Goal: Find specific page/section: Find specific page/section

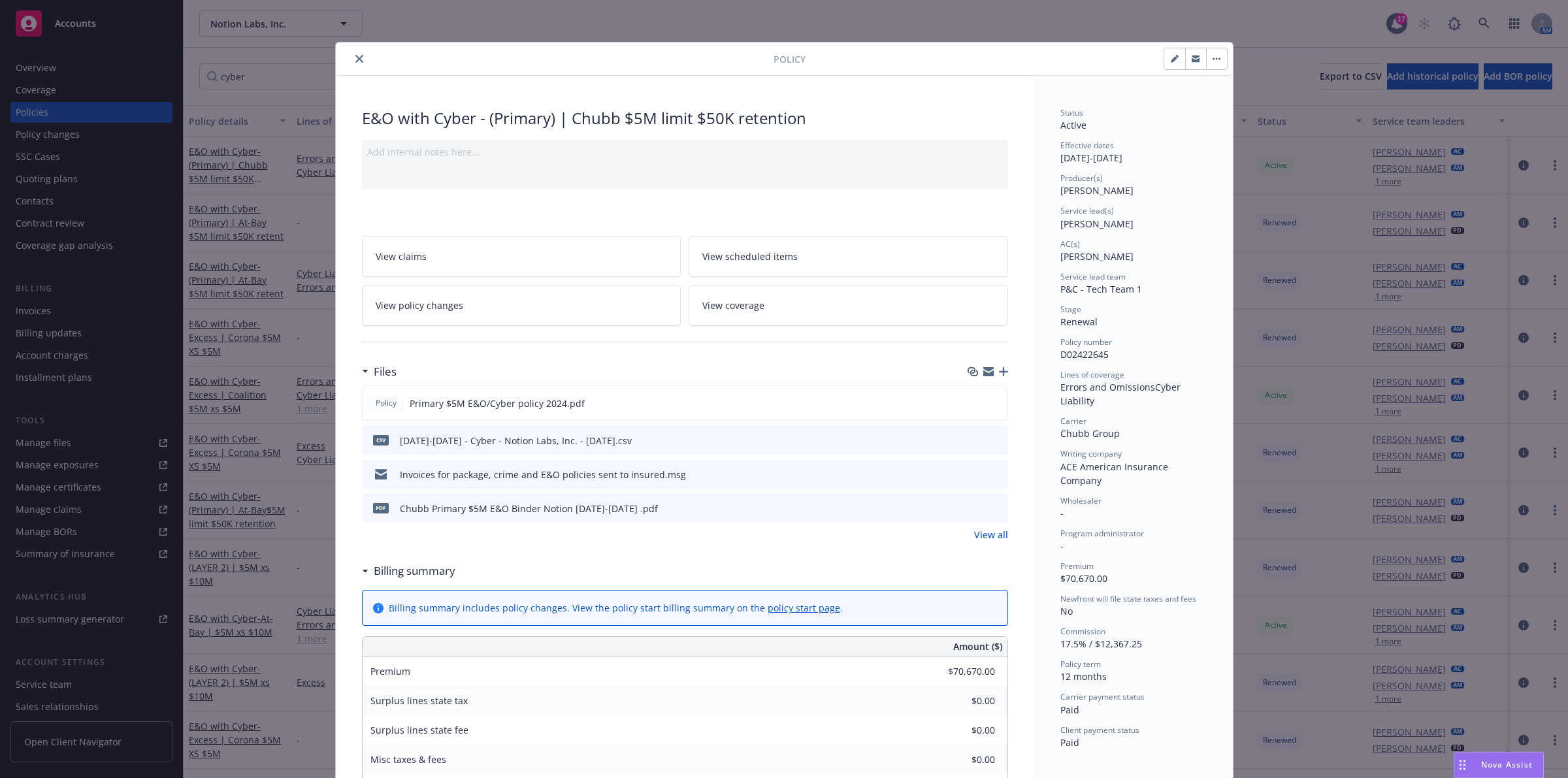
click at [352, 52] on button "close" at bounding box center [359, 59] width 16 height 16
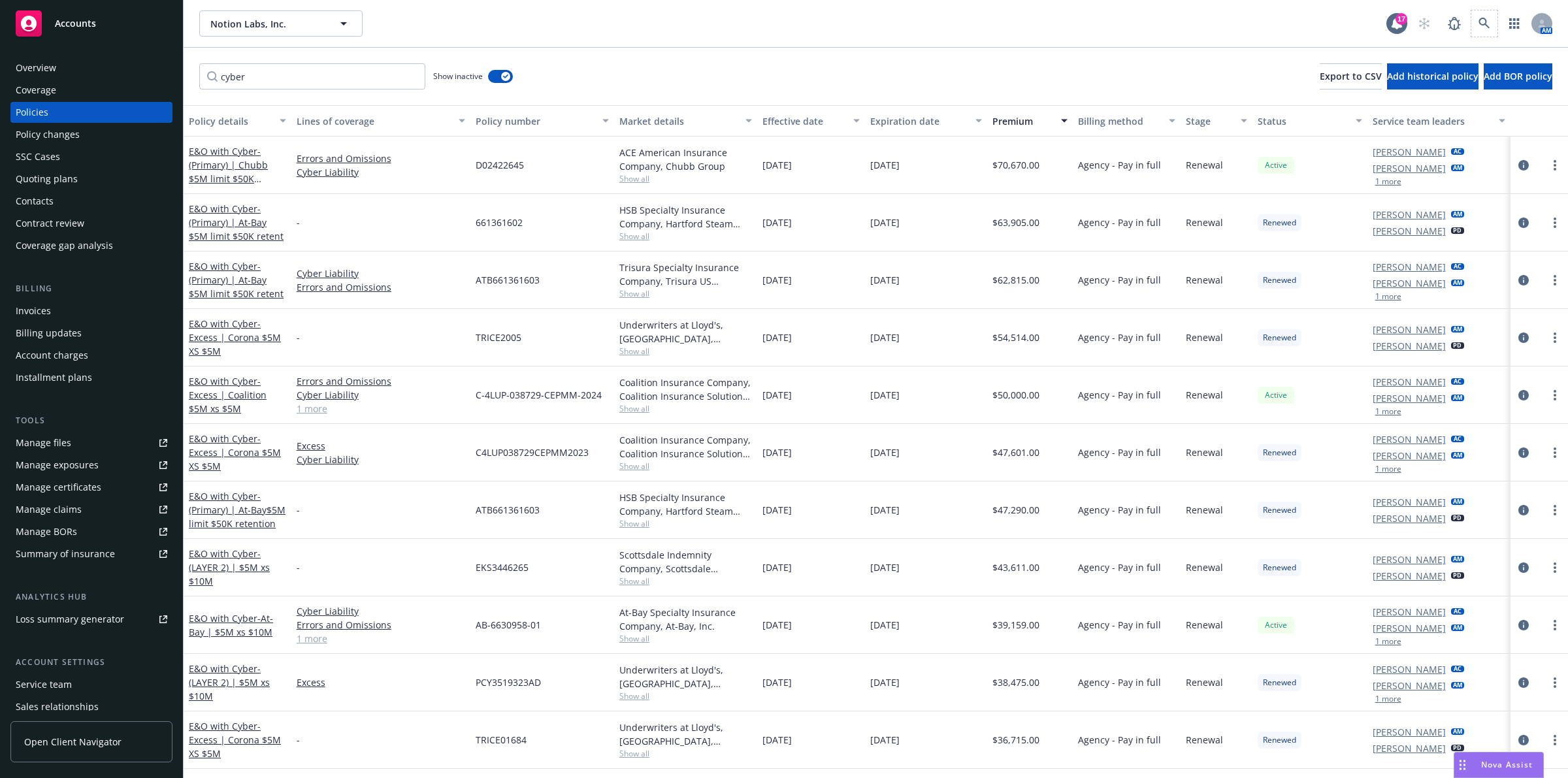
click at [1485, 28] on span at bounding box center [1484, 23] width 26 height 26
click at [1479, 21] on icon at bounding box center [1485, 24] width 12 height 12
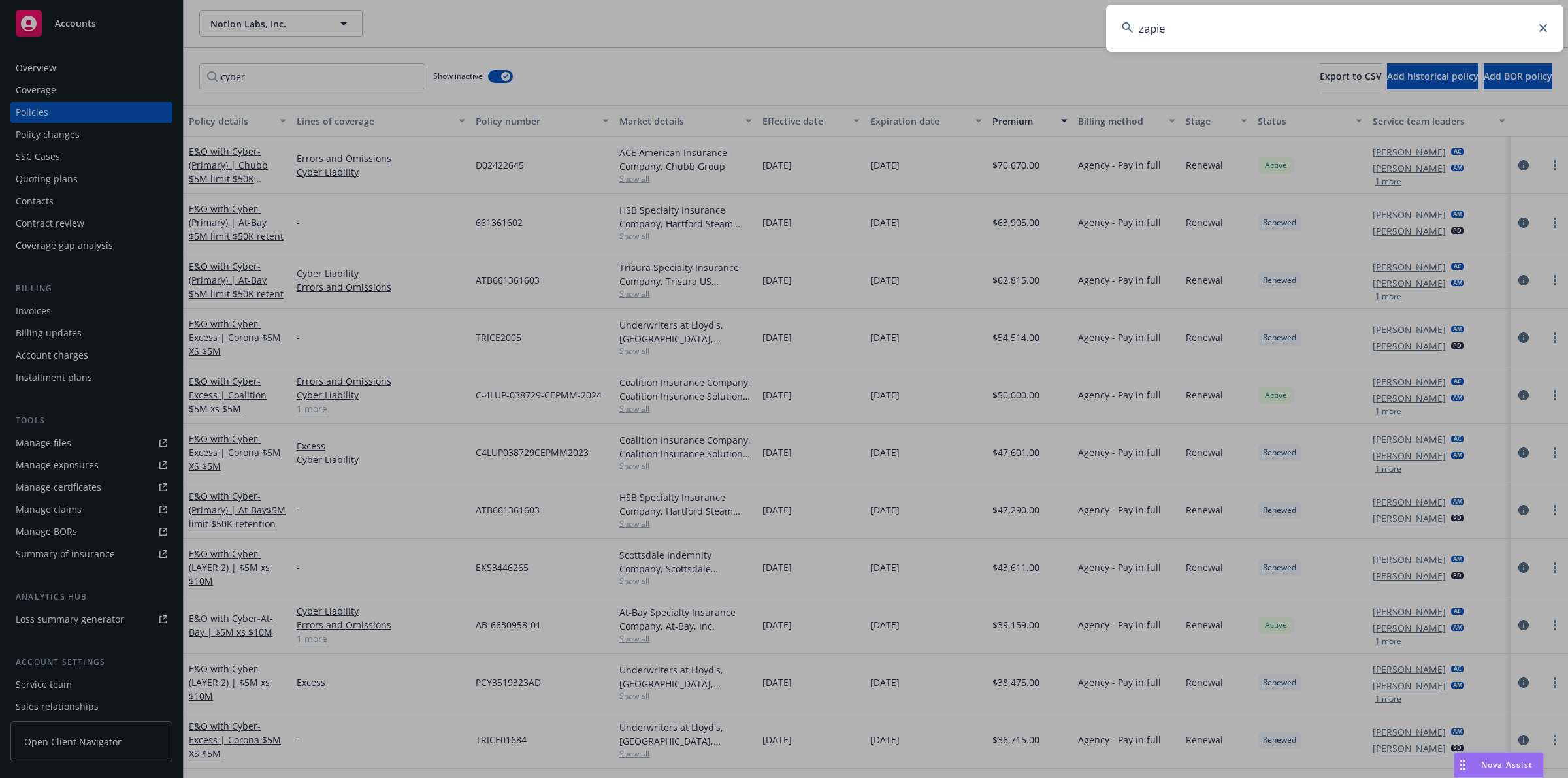
type input "zapier"
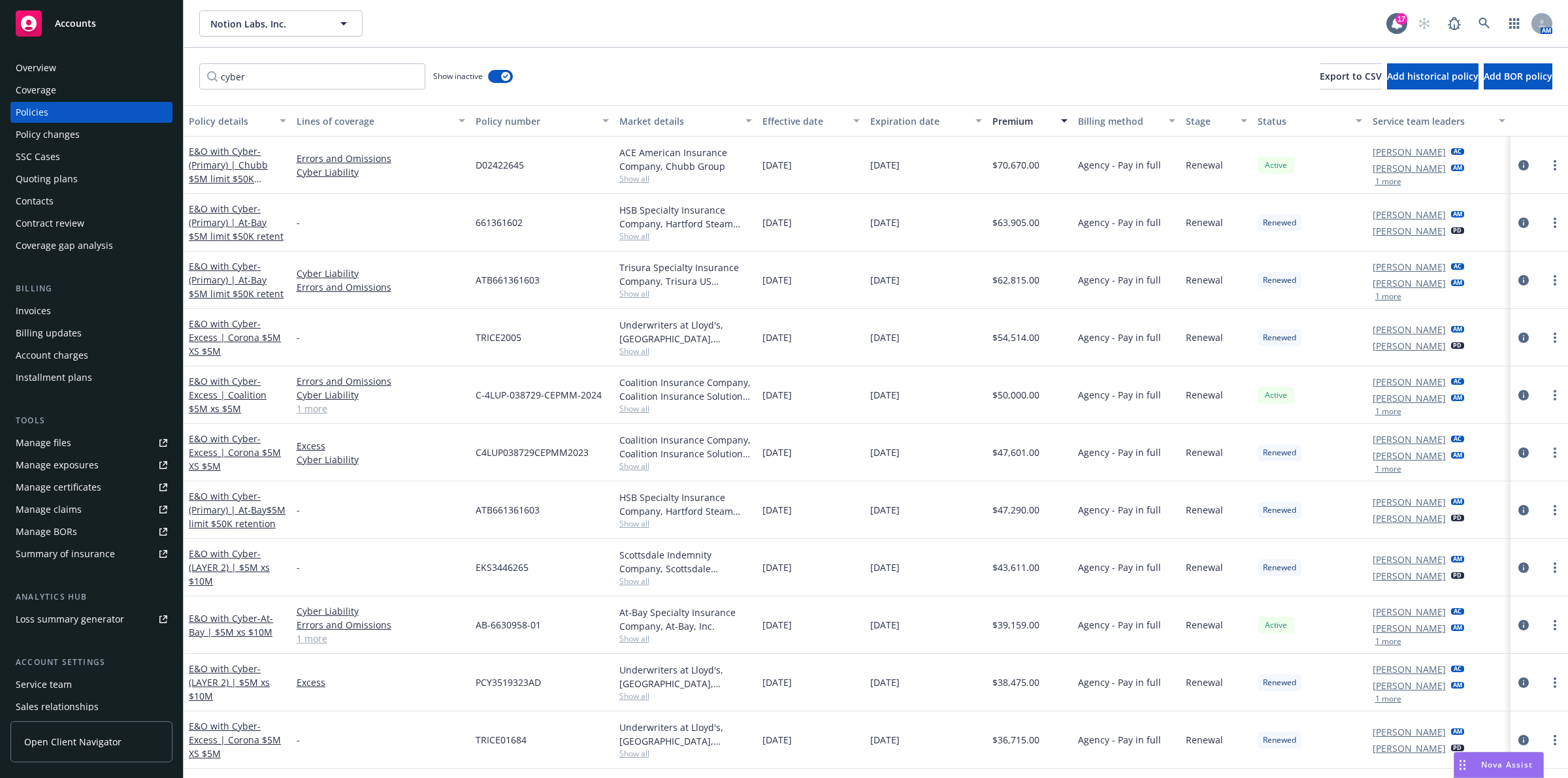
drag, startPoint x: 870, startPoint y: 17, endPoint x: 877, endPoint y: 24, distance: 9.9
click at [870, 17] on div "Notion Labs, Inc. Notion Labs, Inc." at bounding box center [793, 23] width 1187 height 26
click at [1476, 14] on link at bounding box center [1484, 23] width 26 height 26
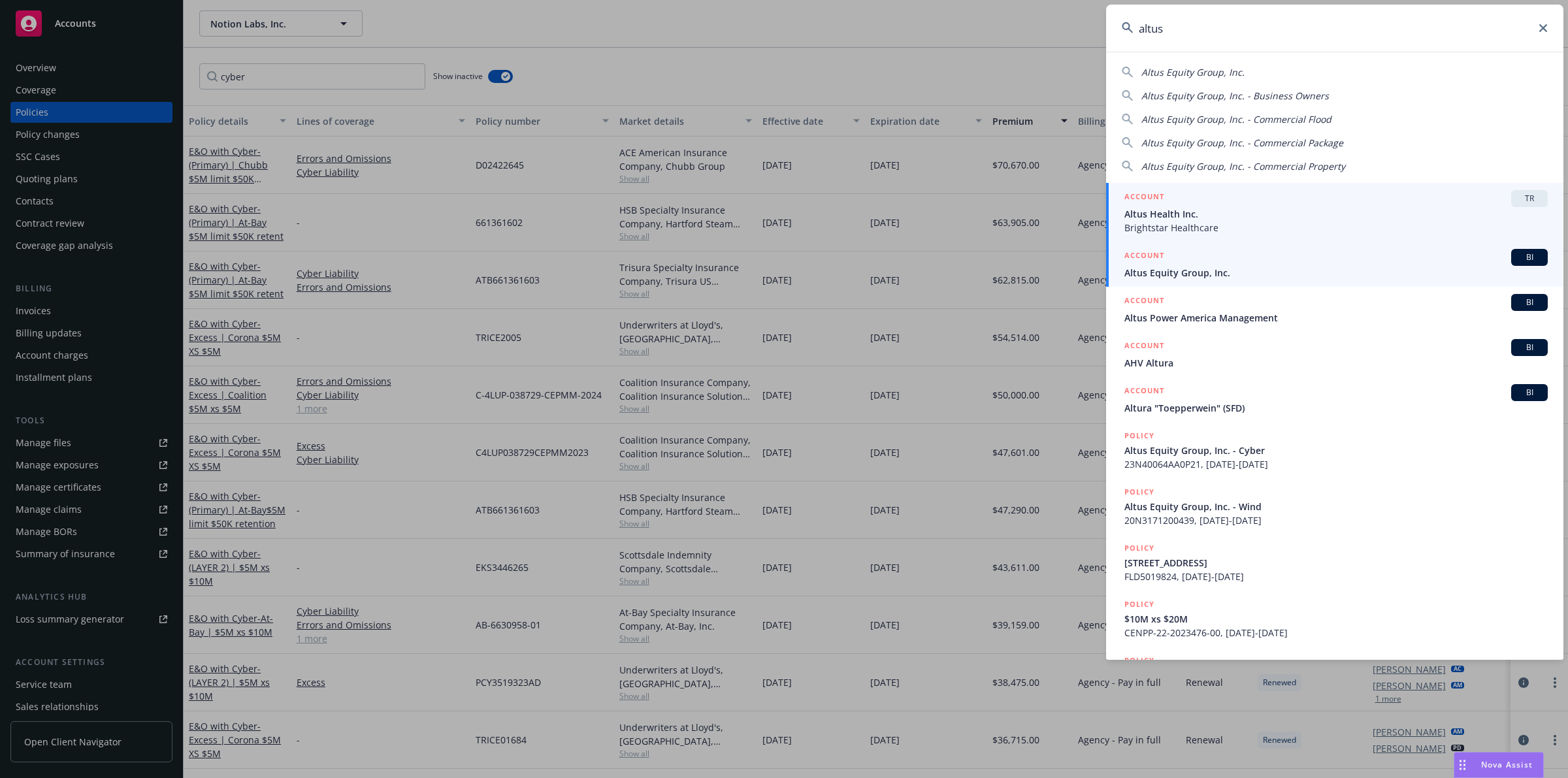
type input "altus"
click at [1257, 276] on span "Altus Equity Group, Inc." at bounding box center [1336, 273] width 423 height 13
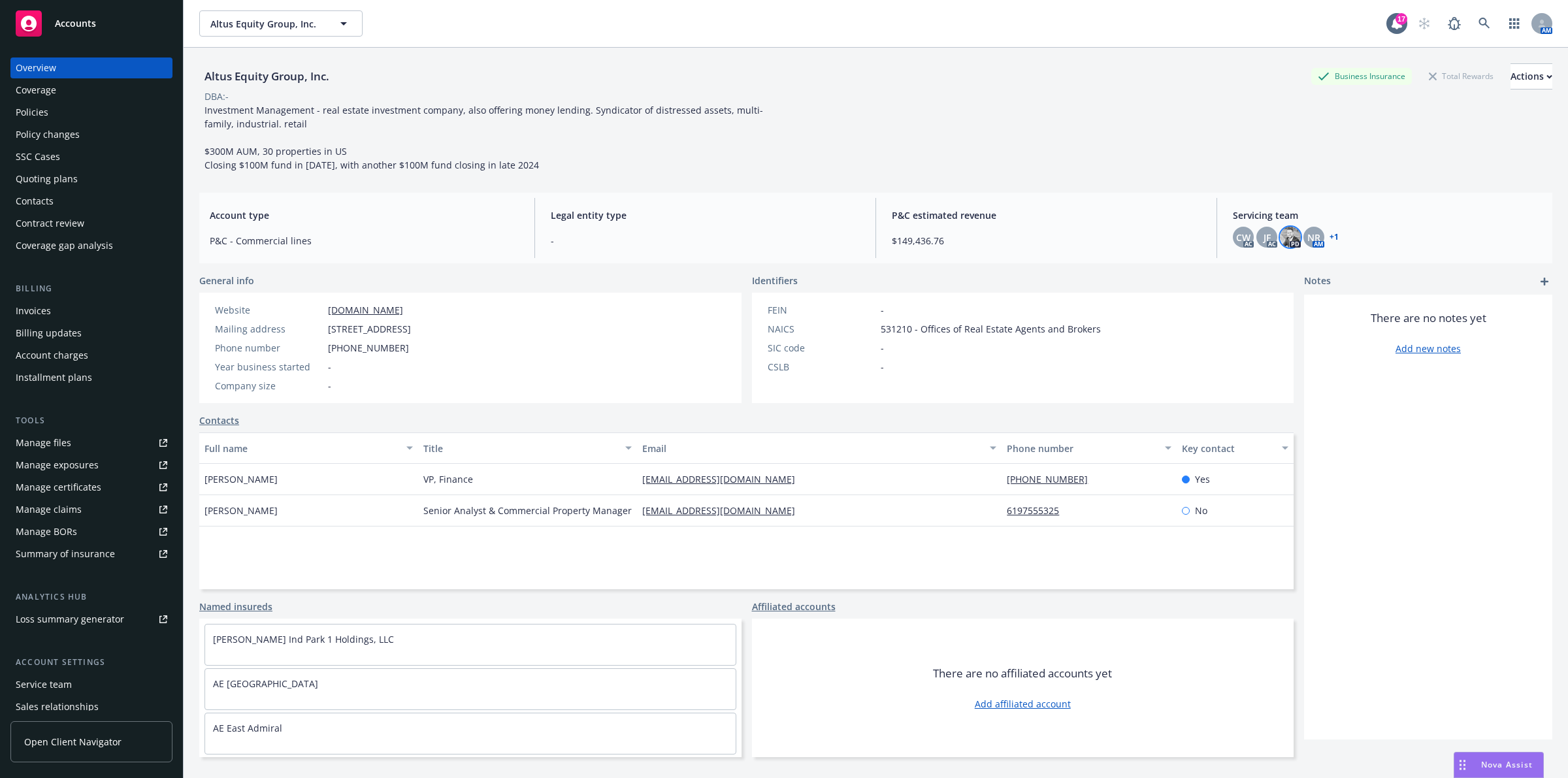
click at [1282, 237] on img at bounding box center [1290, 237] width 21 height 21
click at [1310, 130] on div "Altus Equity Group, Inc. Business Insurance Total Rewards Actions DBA: - Invest…" at bounding box center [876, 117] width 1353 height 109
